Goal: Task Accomplishment & Management: Manage account settings

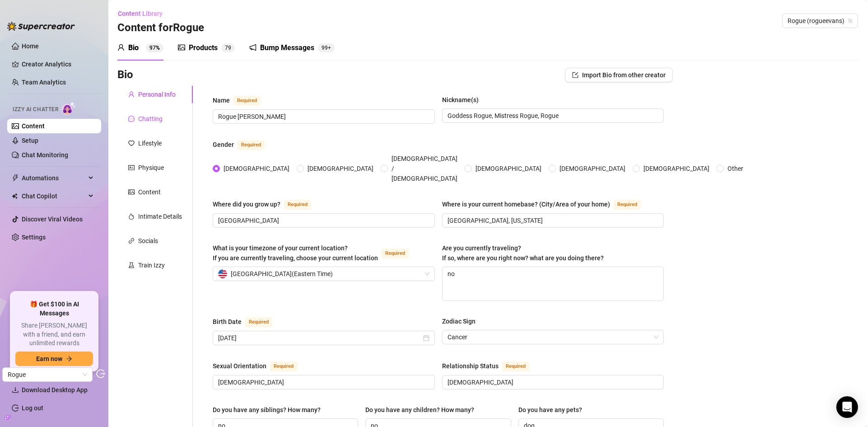
click at [158, 116] on div "Chatting" at bounding box center [150, 119] width 24 height 10
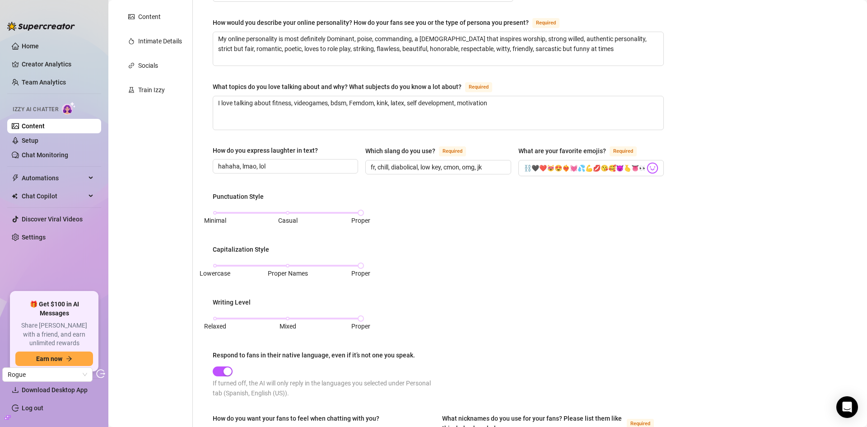
scroll to position [45, 0]
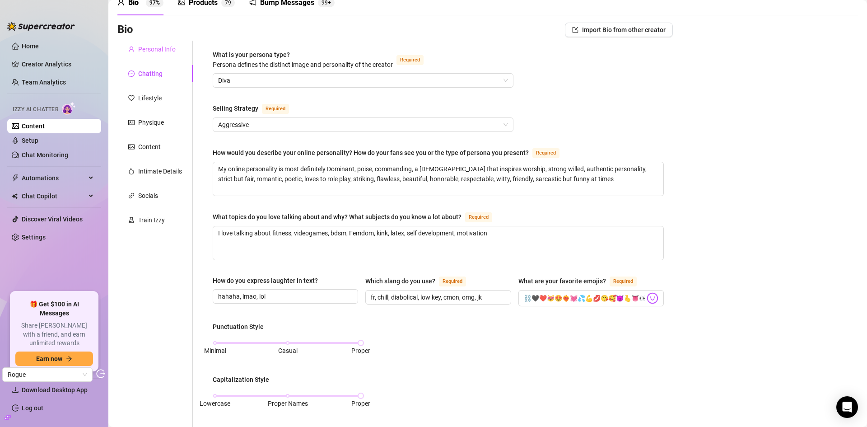
click at [162, 55] on div "Personal Info" at bounding box center [154, 49] width 75 height 17
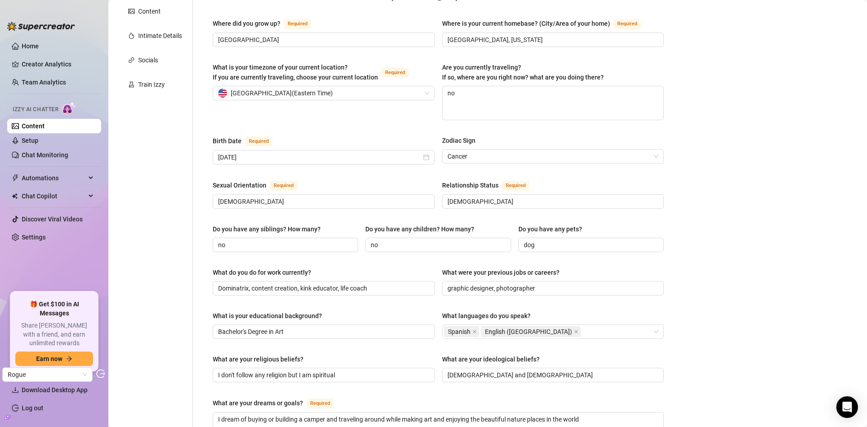
scroll to position [226, 0]
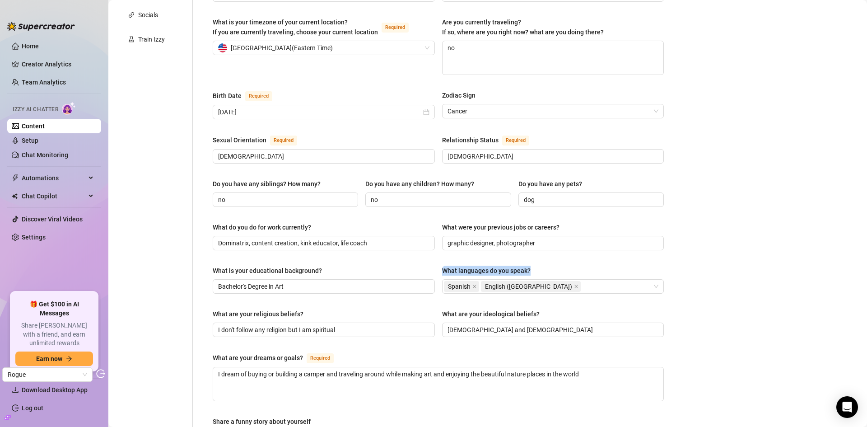
drag, startPoint x: 533, startPoint y: 251, endPoint x: 440, endPoint y: 247, distance: 92.6
click at [440, 247] on div "Name Required Rogue Evans Nickname(s) Goddess Rogue, Mistress Rogue, Rogue Gend…" at bounding box center [438, 233] width 451 height 729
copy div "What languages do you speak?"
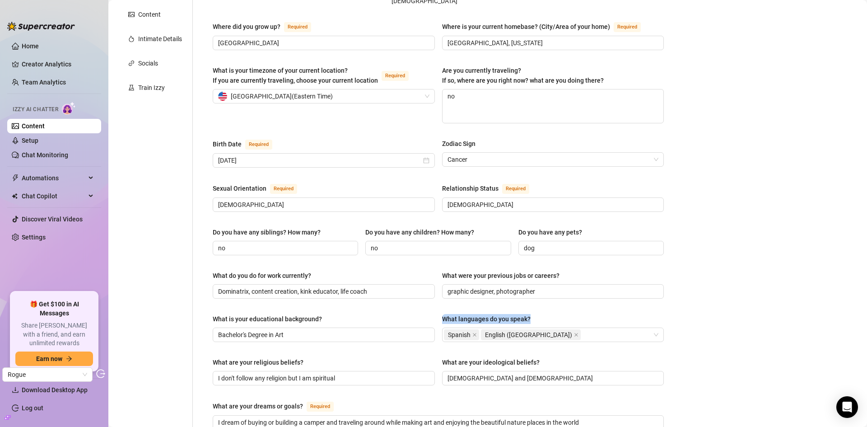
scroll to position [45, 0]
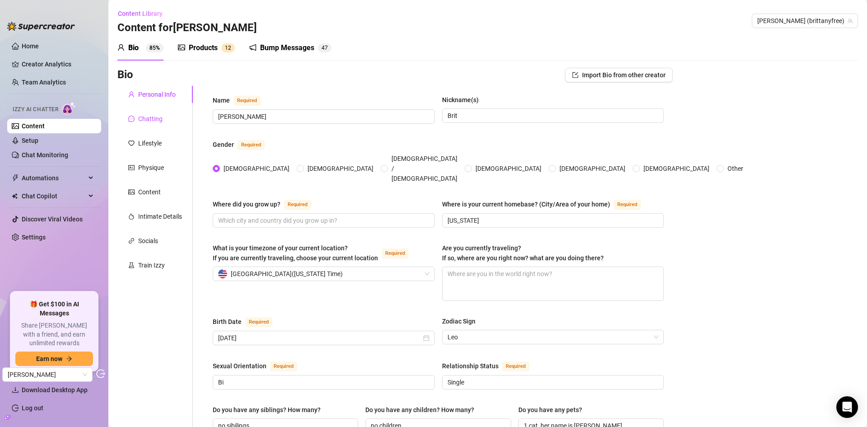
drag, startPoint x: 155, startPoint y: 117, endPoint x: 222, endPoint y: 129, distance: 68.3
click at [154, 117] on div "Chatting" at bounding box center [150, 119] width 24 height 10
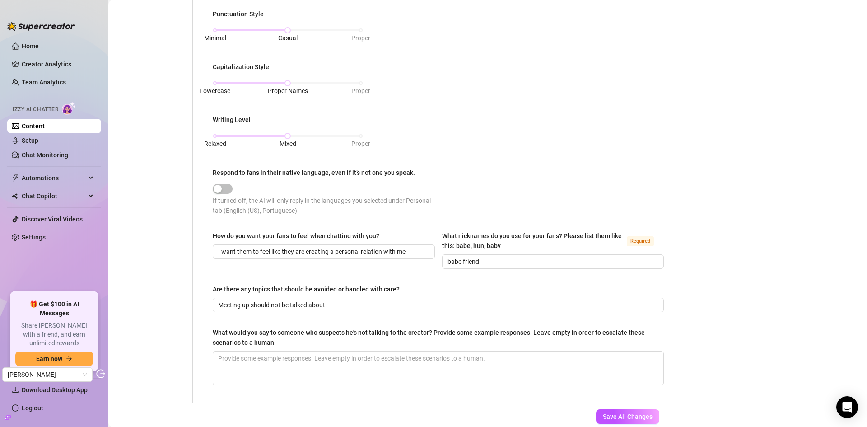
scroll to position [361, 0]
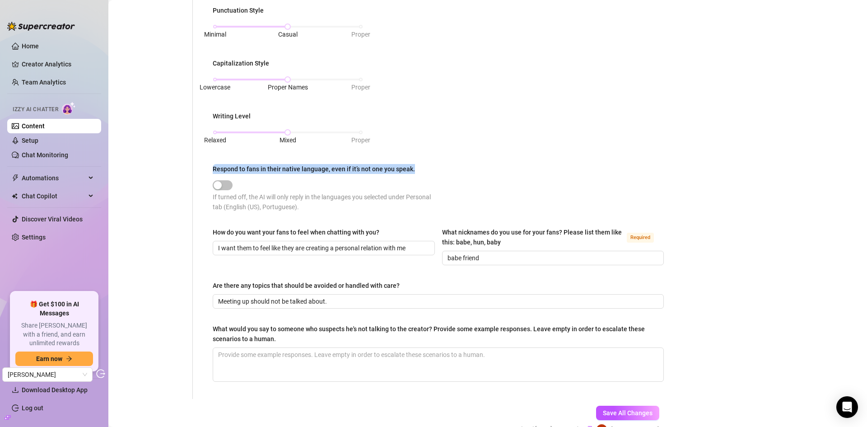
drag, startPoint x: 416, startPoint y: 165, endPoint x: 209, endPoint y: 165, distance: 207.2
click at [209, 165] on div "What is your persona type? Persona defines the distinct image and personality o…" at bounding box center [438, 62] width 469 height 674
copy div "Respond to fans in their native language, even if it’s not one you speak."
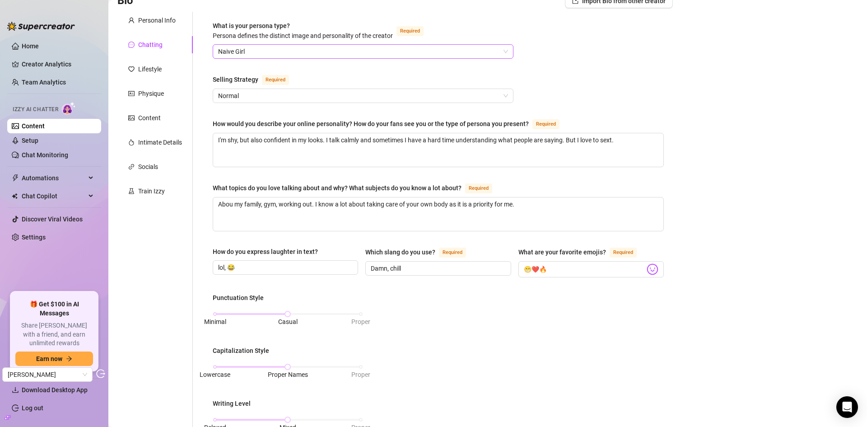
scroll to position [0, 0]
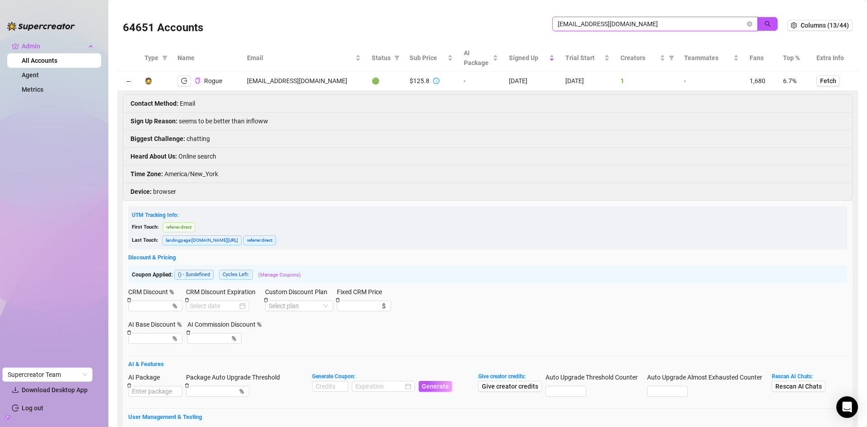
drag, startPoint x: 0, startPoint y: 0, endPoint x: 530, endPoint y: 21, distance: 530.8
click at [530, 21] on div "64651 Accounts therogueevans@gmail.com" at bounding box center [455, 25] width 664 height 31
paste input "conrad.marketing@web.de"
type input "conrad.marketing@web.de"
click at [764, 26] on icon "search" at bounding box center [767, 24] width 6 height 6
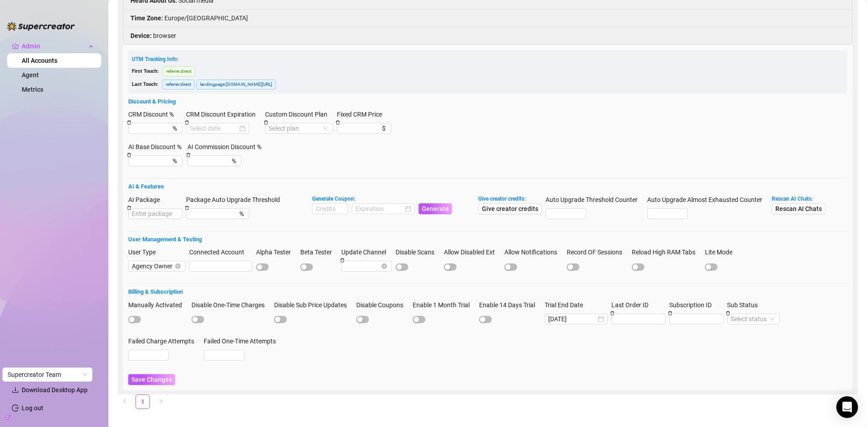
scroll to position [243, 0]
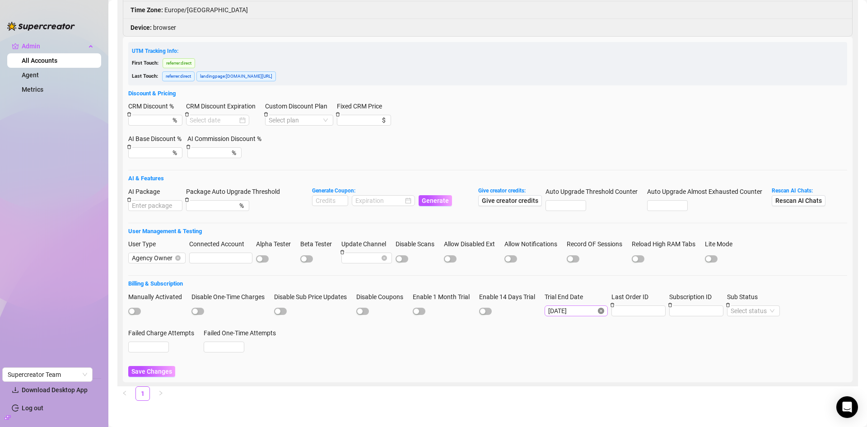
click at [604, 312] on icon "close-circle" at bounding box center [601, 310] width 6 height 6
type input "conrad.marketing@web.de"
click at [596, 311] on input "Trial End Date" at bounding box center [572, 311] width 48 height 10
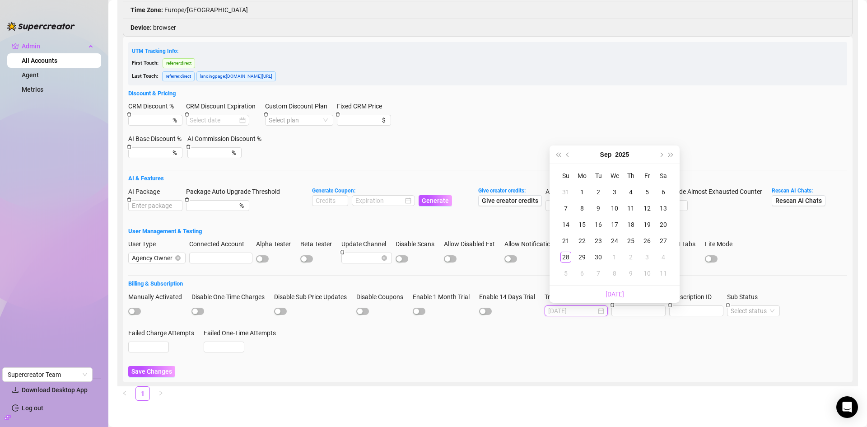
type input "2025-09-04"
click at [661, 156] on button "Next month (PageDown)" at bounding box center [660, 154] width 10 height 18
type input "2025-10-13"
click at [584, 223] on div "13" at bounding box center [581, 224] width 11 height 11
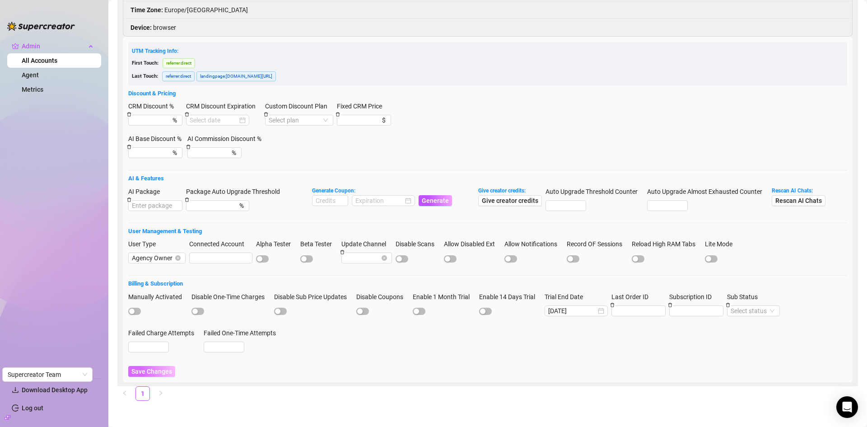
click at [146, 368] on span "Save Changes" at bounding box center [151, 370] width 41 height 7
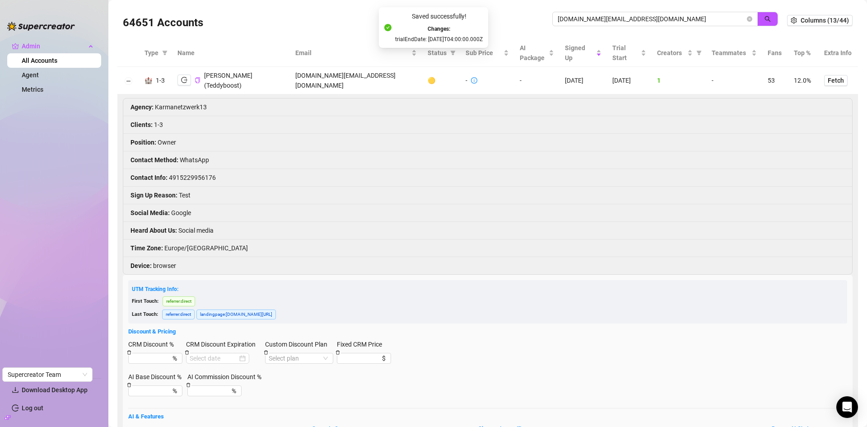
scroll to position [0, 0]
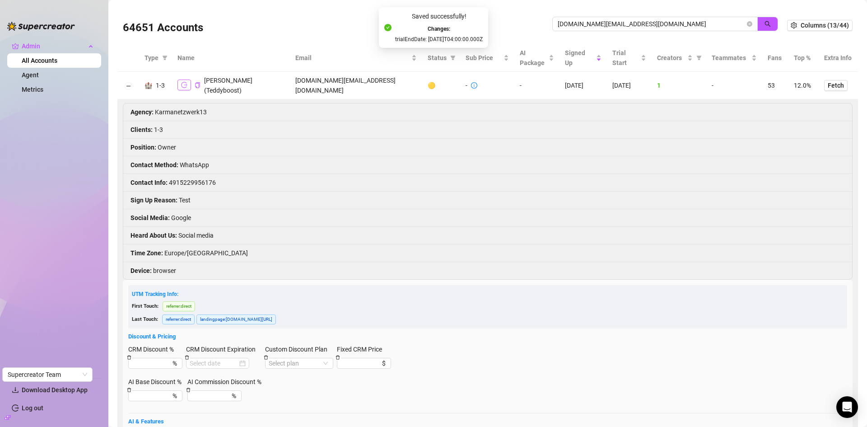
click at [185, 86] on icon "logout" at bounding box center [184, 85] width 6 height 6
